Goal: Task Accomplishment & Management: Complete application form

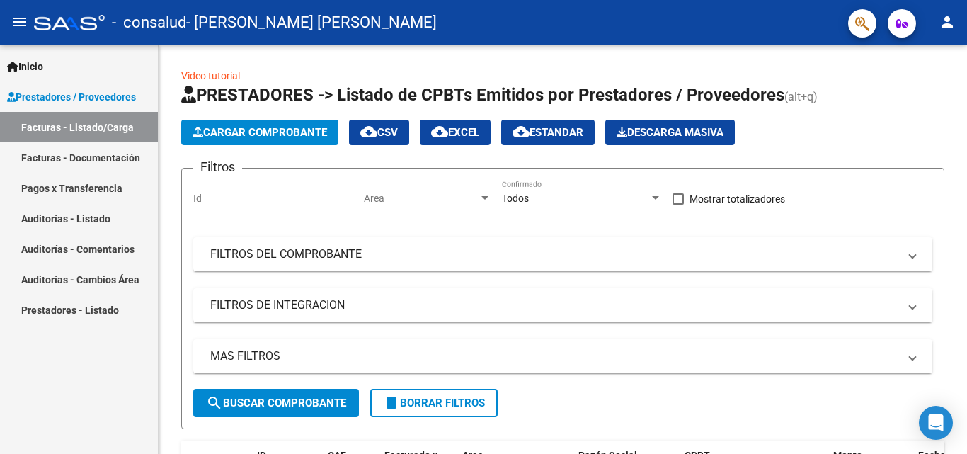
click at [951, 32] on button "person" at bounding box center [947, 22] width 28 height 28
click at [932, 60] on button "person Mi Perfil" at bounding box center [918, 59] width 86 height 34
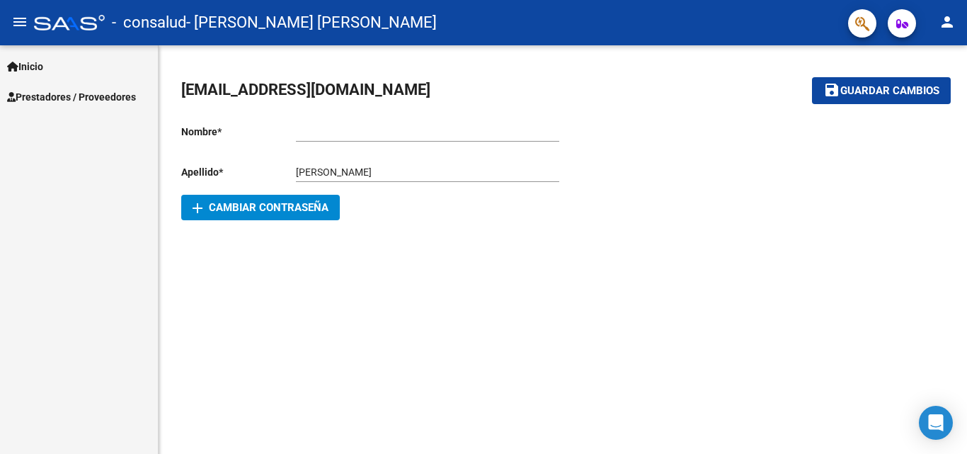
click at [116, 93] on span "Prestadores / Proveedores" at bounding box center [71, 97] width 129 height 16
click at [33, 100] on span "Prestadores / Proveedores" at bounding box center [71, 97] width 129 height 16
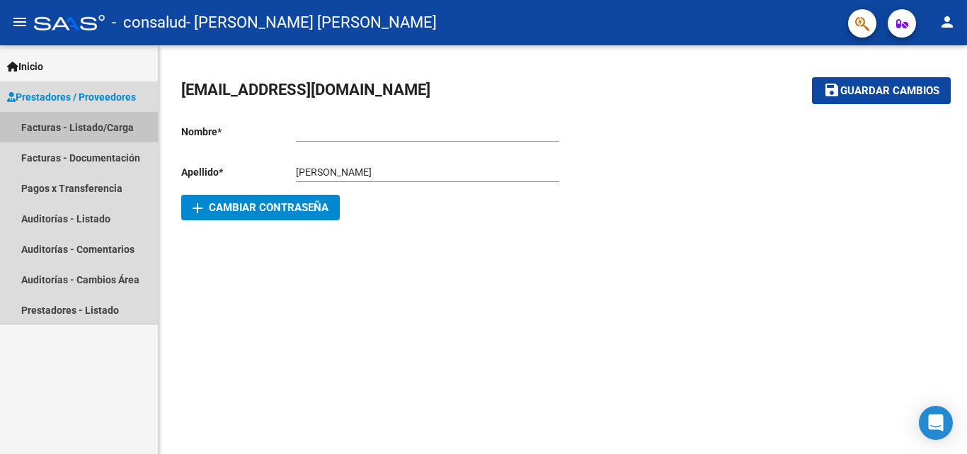
click at [65, 127] on link "Facturas - Listado/Carga" at bounding box center [79, 127] width 158 height 30
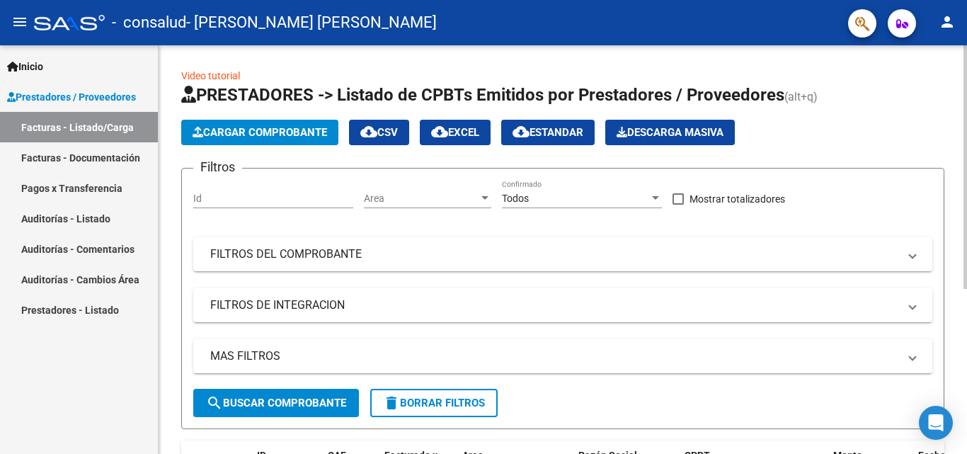
click at [234, 132] on span "Cargar Comprobante" at bounding box center [260, 132] width 134 height 13
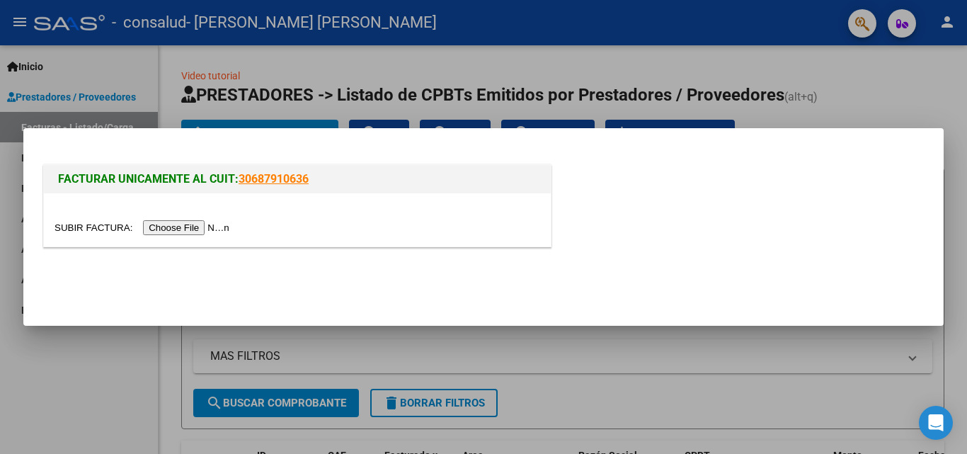
click at [164, 222] on input "file" at bounding box center [144, 227] width 179 height 15
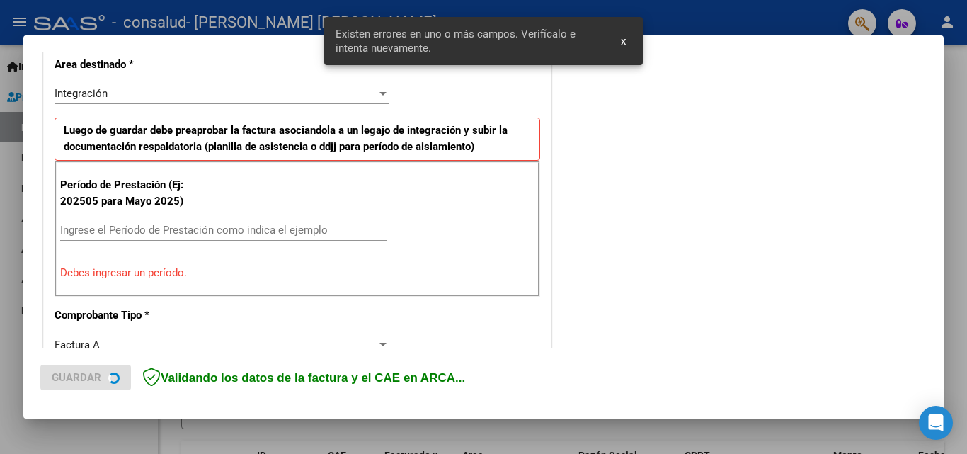
scroll to position [345, 0]
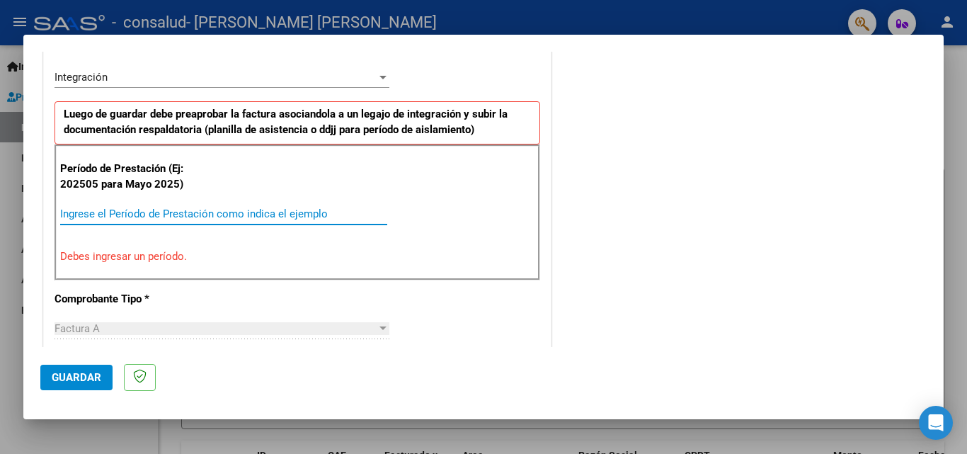
click at [199, 219] on input "Ingrese el Período de Prestación como indica el ejemplo" at bounding box center [223, 213] width 327 height 13
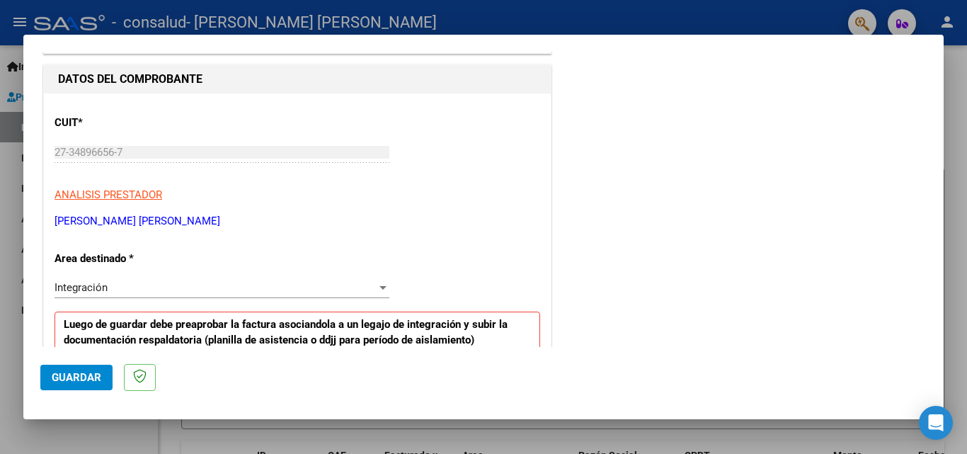
scroll to position [283, 0]
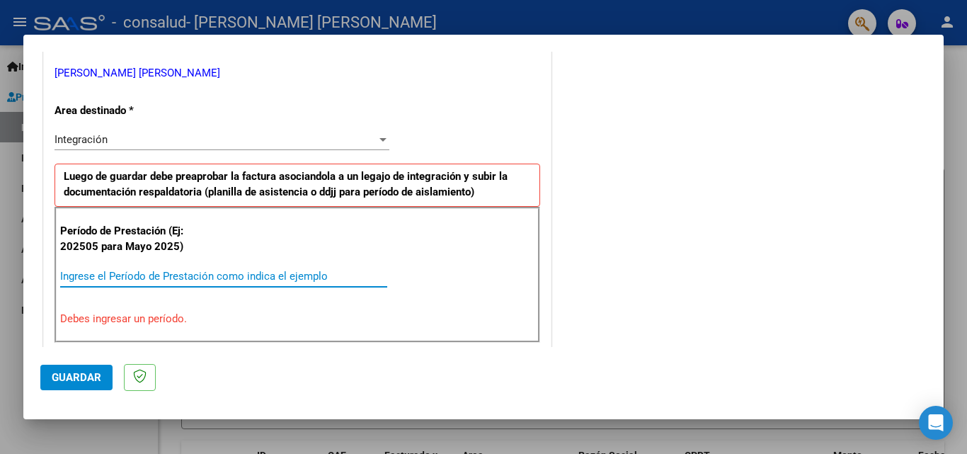
click at [193, 273] on input "Ingrese el Período de Prestación como indica el ejemplo" at bounding box center [223, 276] width 327 height 13
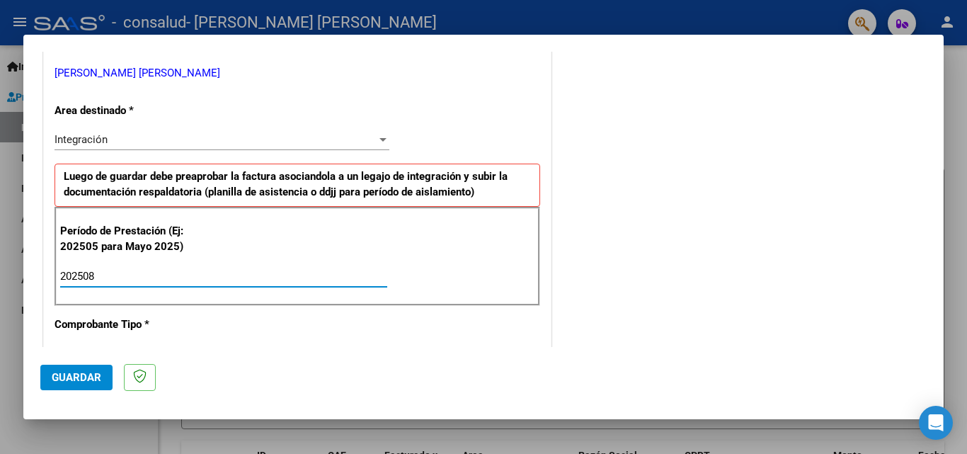
type input "202508"
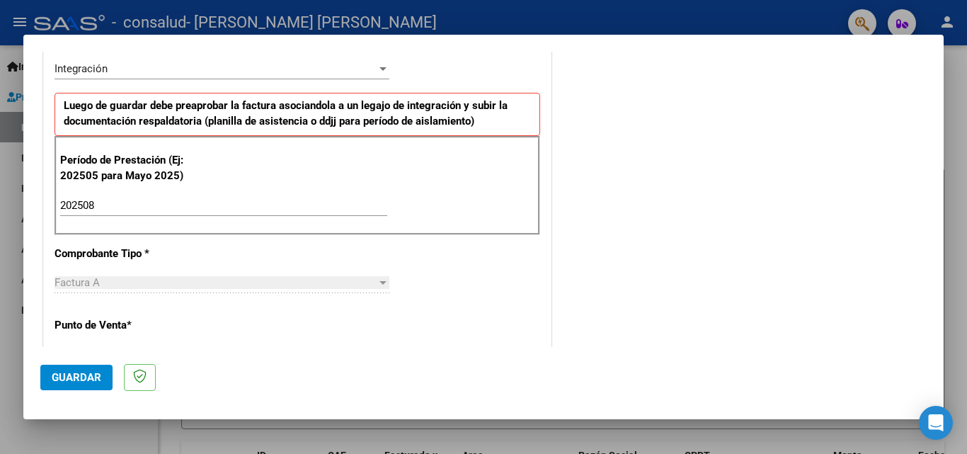
scroll to position [425, 0]
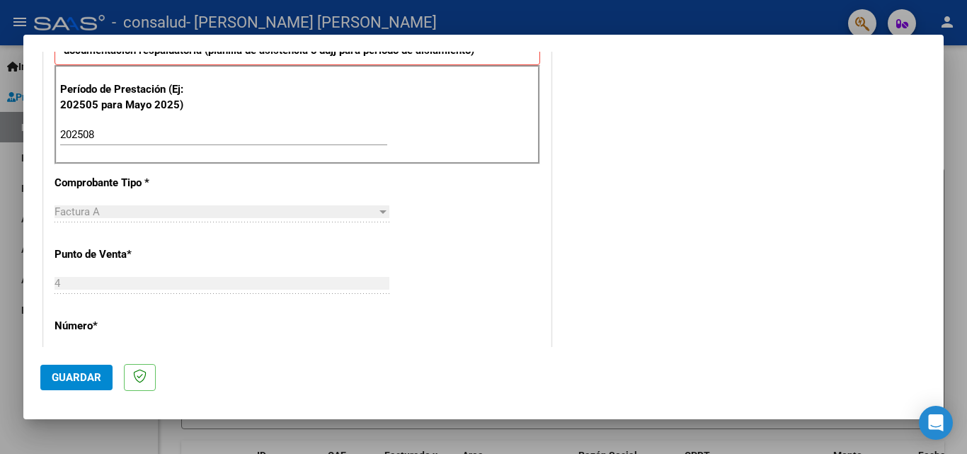
click at [263, 215] on div "Factura A" at bounding box center [216, 211] width 322 height 13
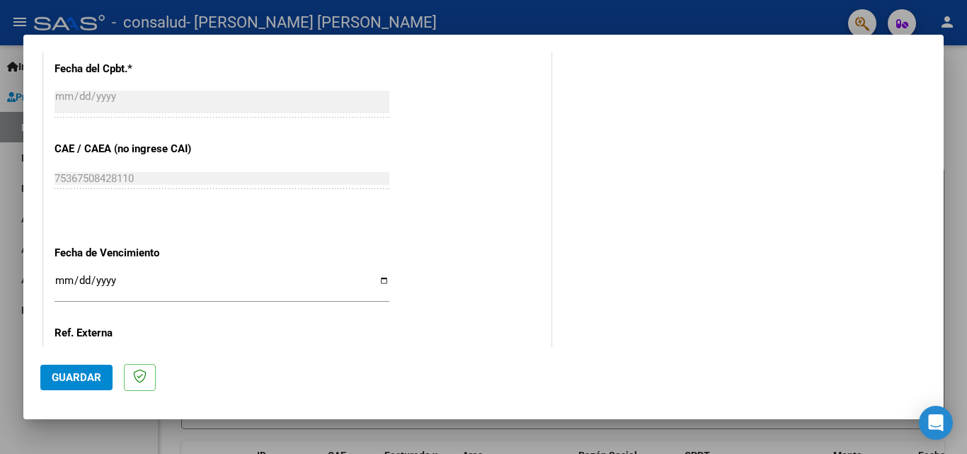
scroll to position [951, 0]
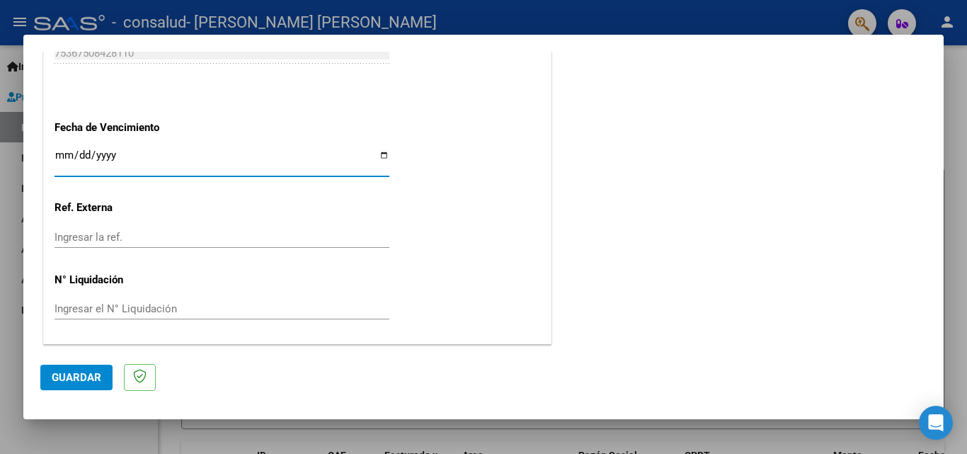
click at [381, 153] on input "Ingresar la fecha" at bounding box center [222, 160] width 335 height 23
click at [377, 156] on input "Ingresar la fecha" at bounding box center [222, 160] width 335 height 23
type input "[DATE]"
click at [78, 374] on span "Guardar" at bounding box center [77, 377] width 50 height 13
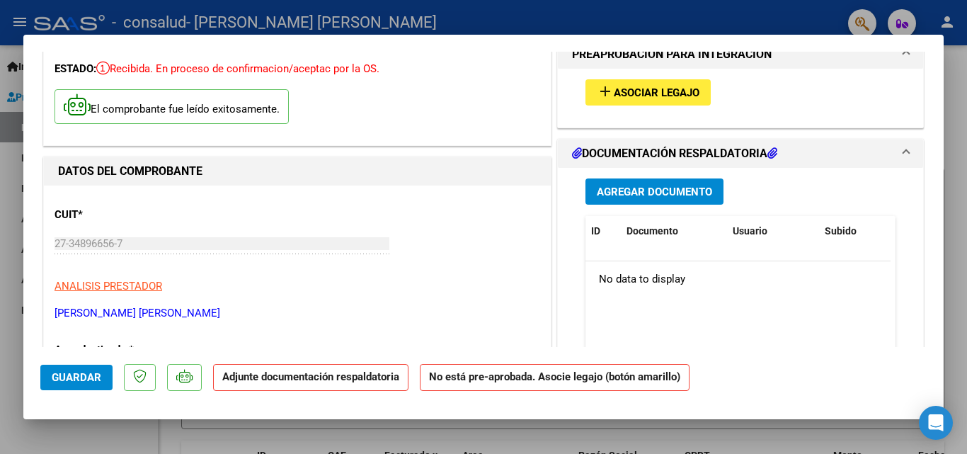
scroll to position [0, 0]
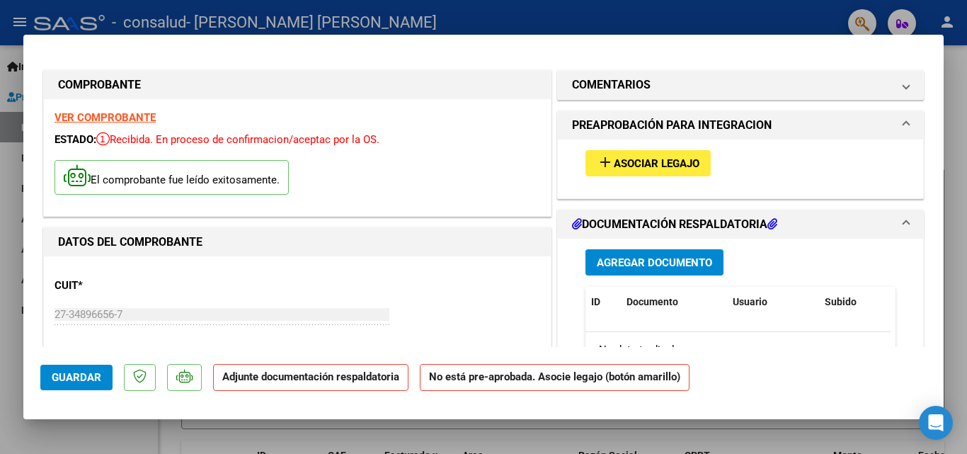
click at [658, 168] on span "Asociar Legajo" at bounding box center [657, 163] width 86 height 13
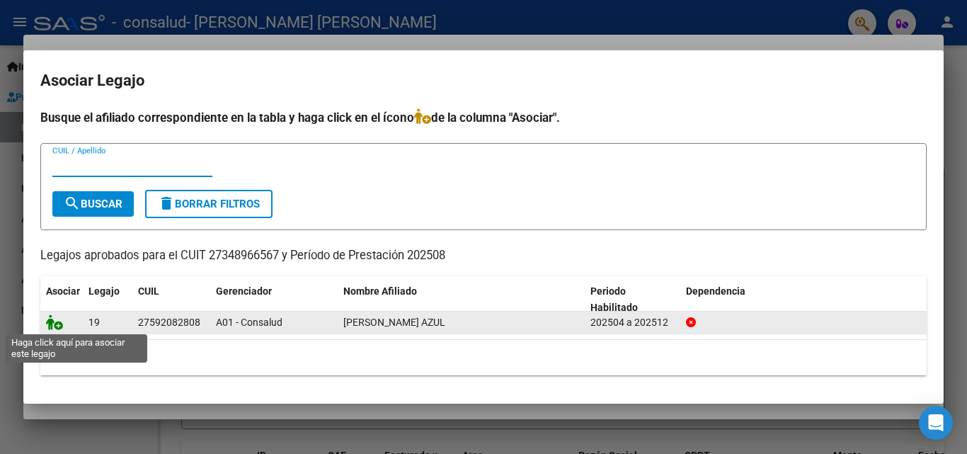
click at [59, 326] on icon at bounding box center [54, 322] width 17 height 16
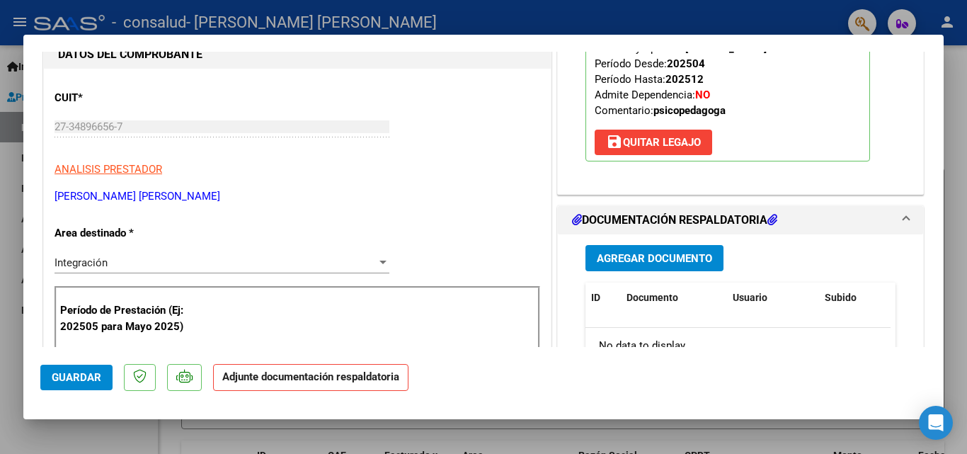
scroll to position [212, 0]
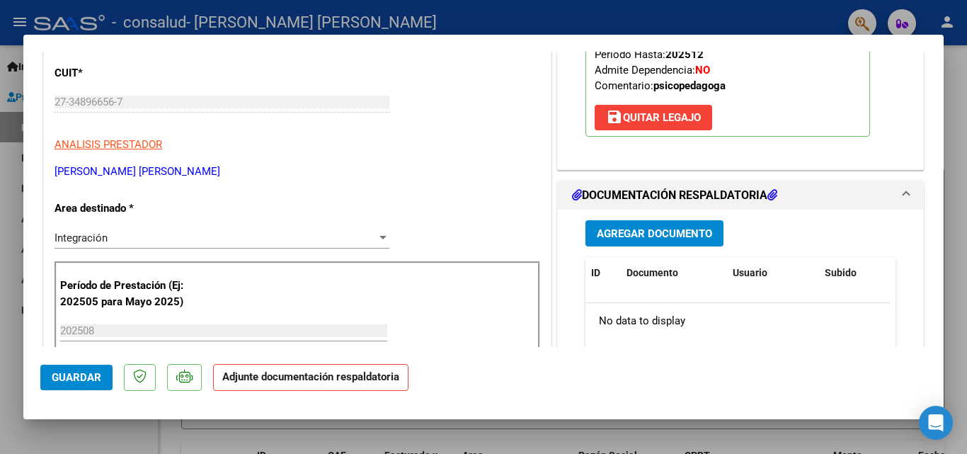
click at [671, 244] on button "Agregar Documento" at bounding box center [654, 233] width 138 height 26
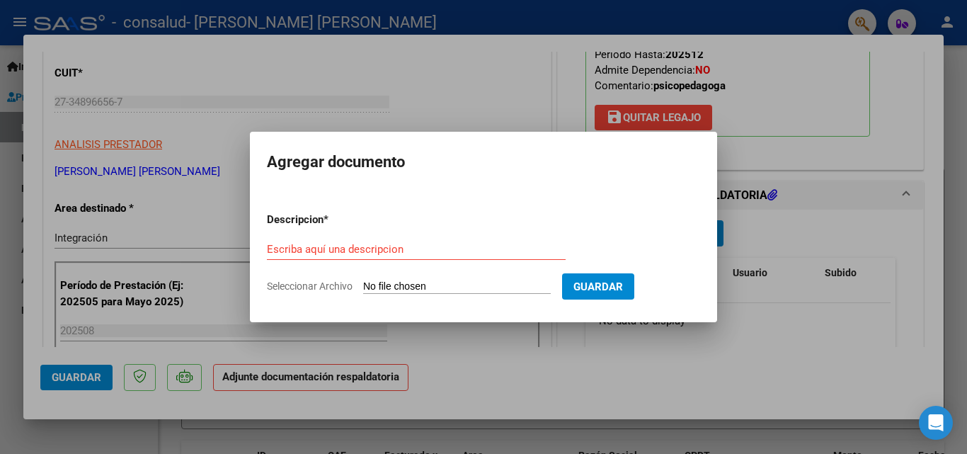
click at [503, 287] on input "Seleccionar Archivo" at bounding box center [457, 286] width 188 height 13
type input "C:\fakepath\[PERSON_NAME] planilla agosto.jpg"
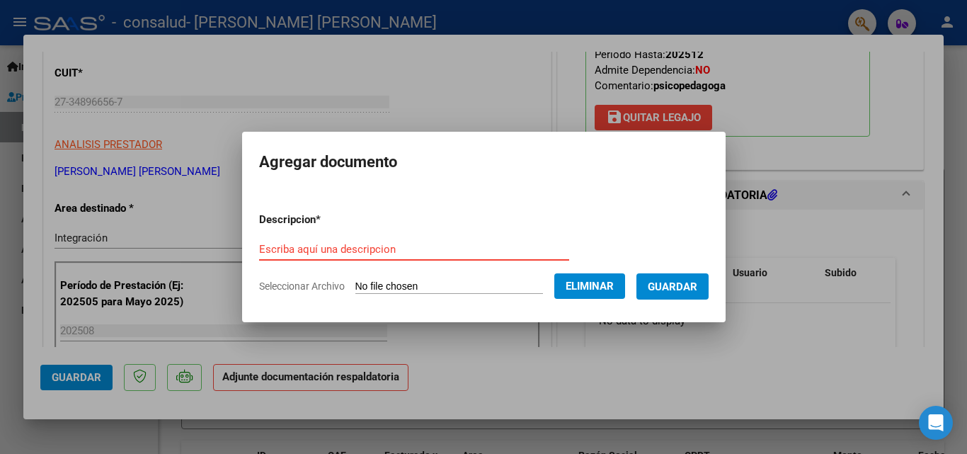
click at [408, 248] on input "Escriba aquí una descripcion" at bounding box center [414, 249] width 310 height 13
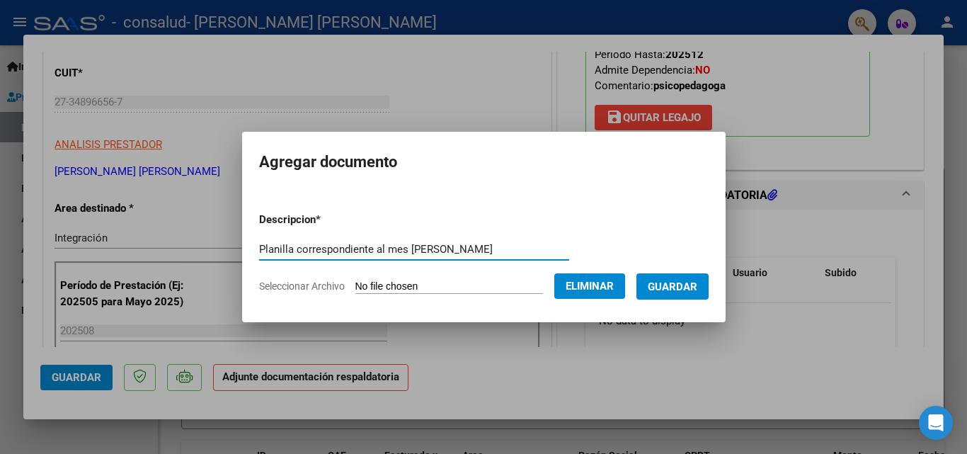
type input "Planilla correspondiente al mes [PERSON_NAME]"
click at [685, 286] on span "Guardar" at bounding box center [673, 286] width 50 height 13
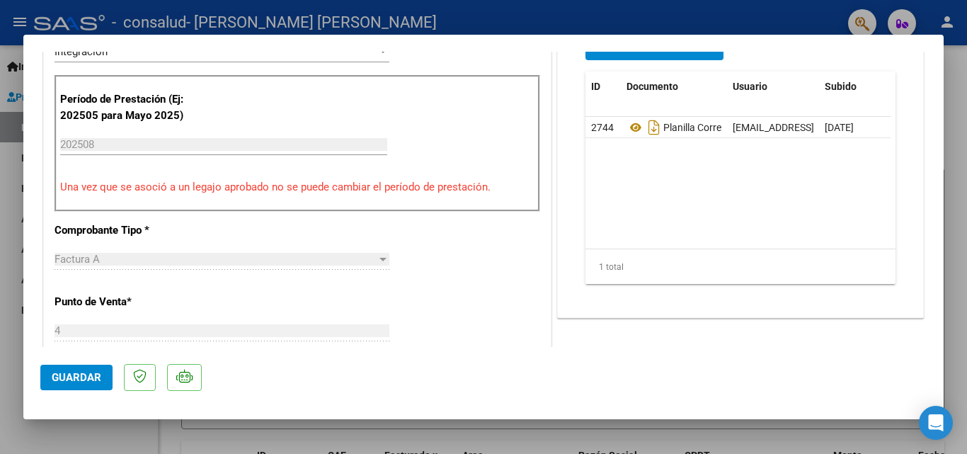
scroll to position [476, 0]
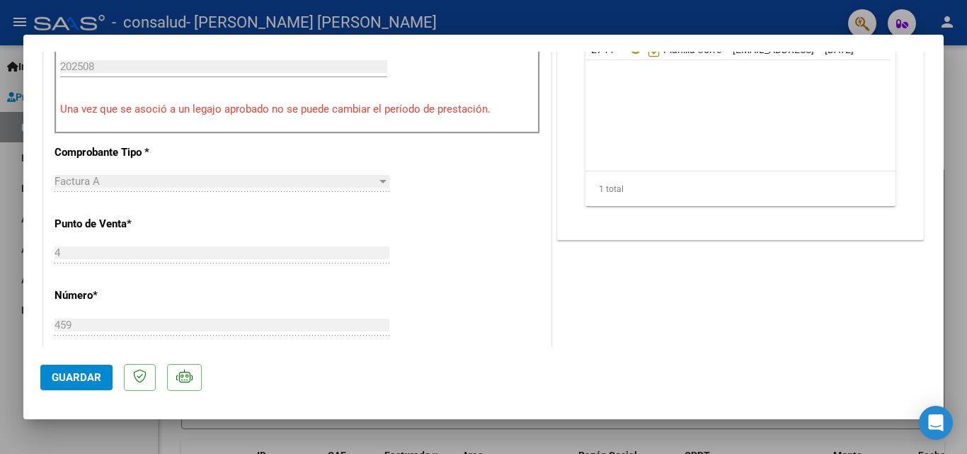
click at [81, 377] on span "Guardar" at bounding box center [77, 377] width 50 height 13
